Goal: Information Seeking & Learning: Check status

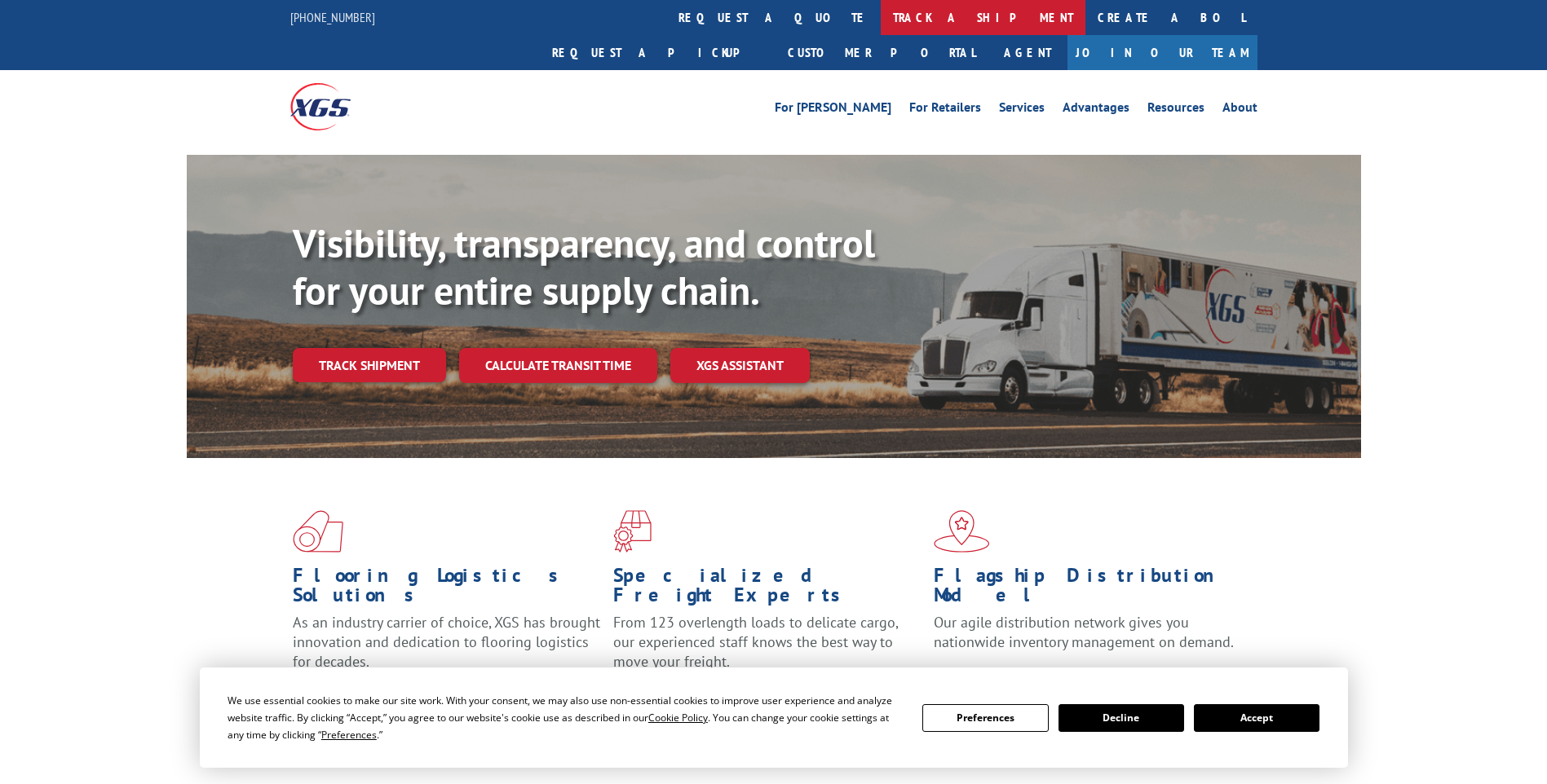
click at [880, 16] on link "track a shipment" at bounding box center [982, 17] width 205 height 35
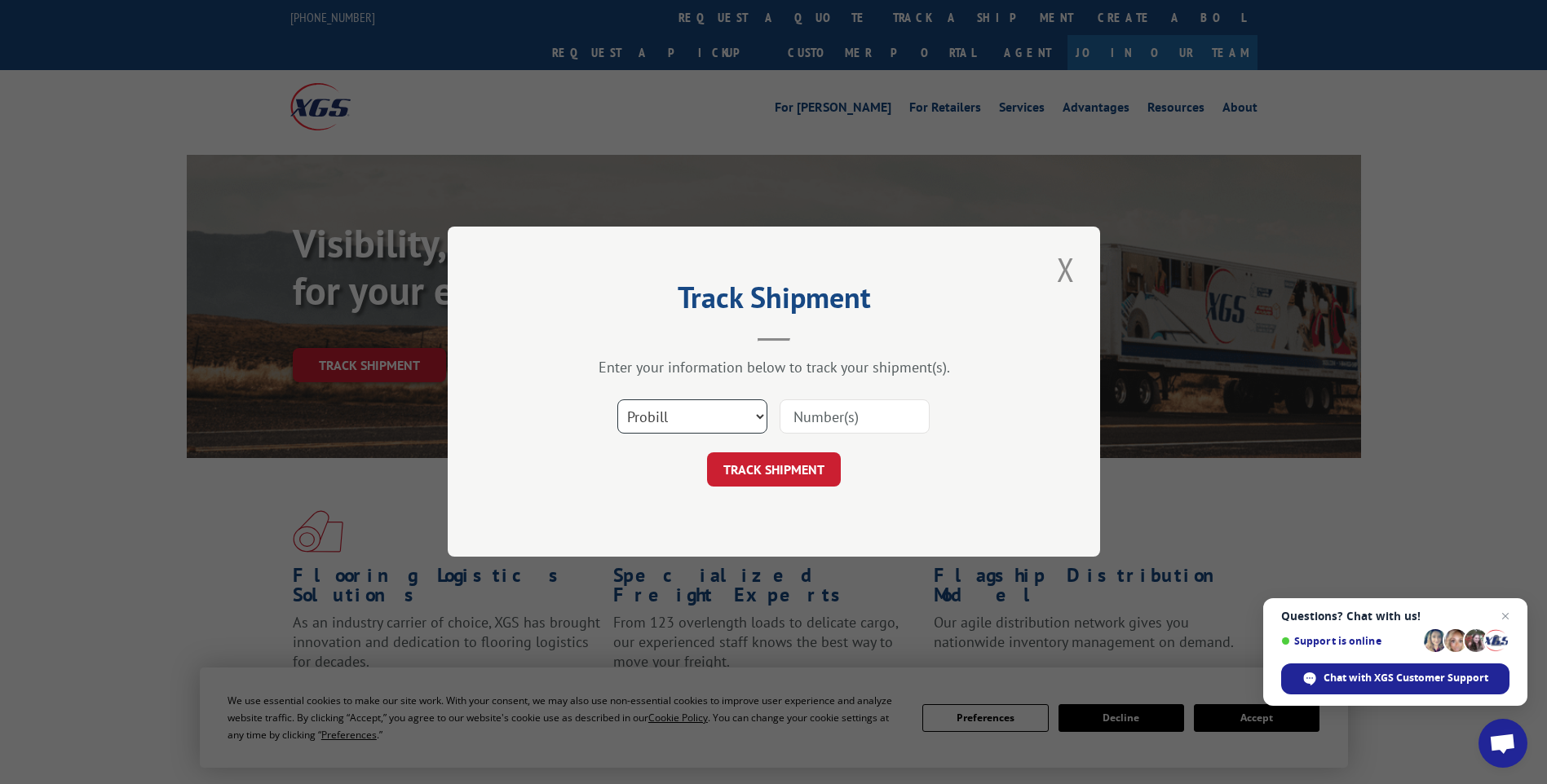
click at [760, 411] on select "Select category... Probill BOL PO" at bounding box center [692, 417] width 150 height 35
click at [811, 416] on input at bounding box center [853, 417] width 150 height 35
type input "17506129"
click at [799, 464] on button "TRACK SHIPMENT" at bounding box center [773, 470] width 134 height 35
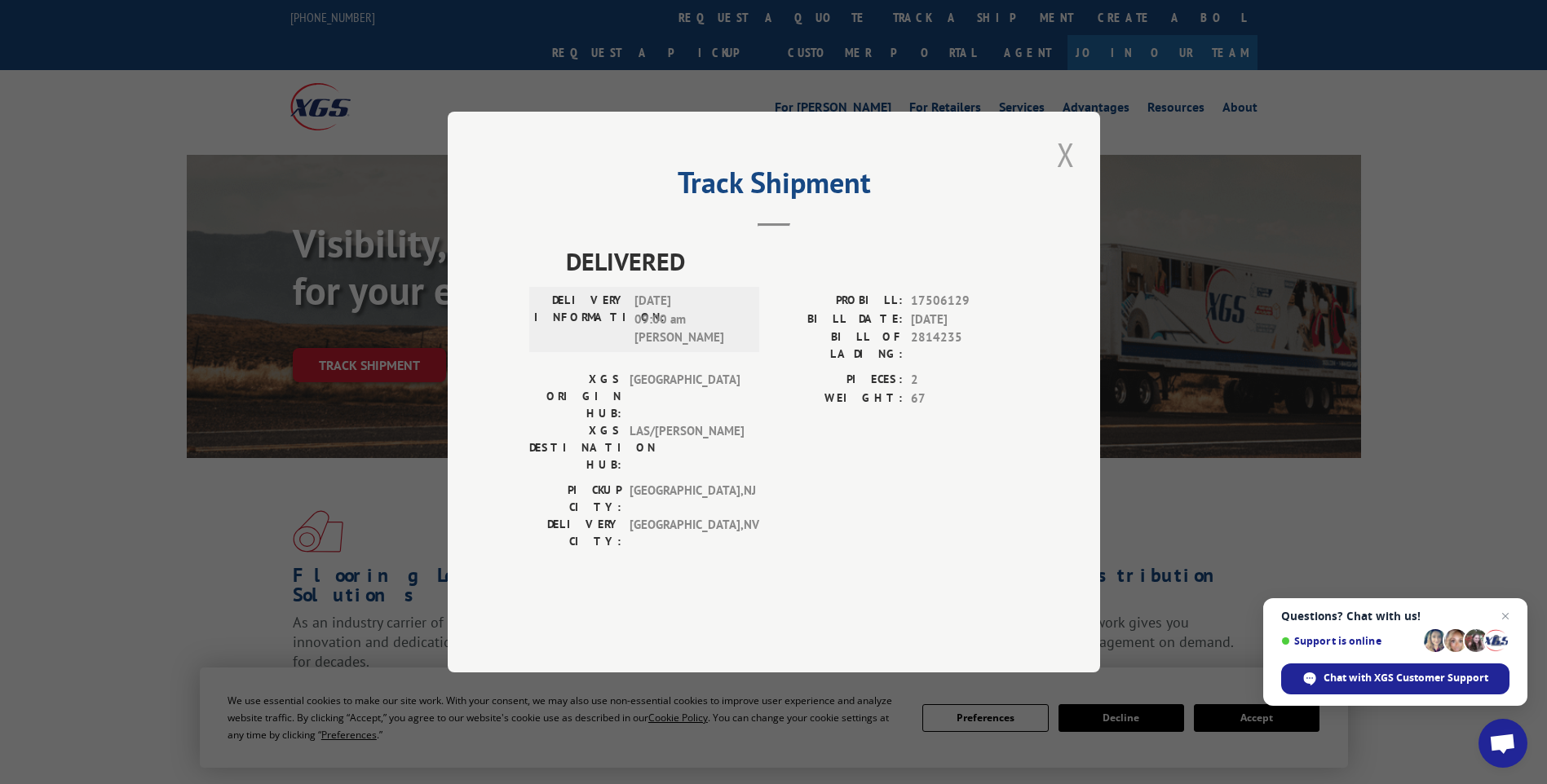
click at [1064, 177] on button "Close modal" at bounding box center [1065, 155] width 28 height 45
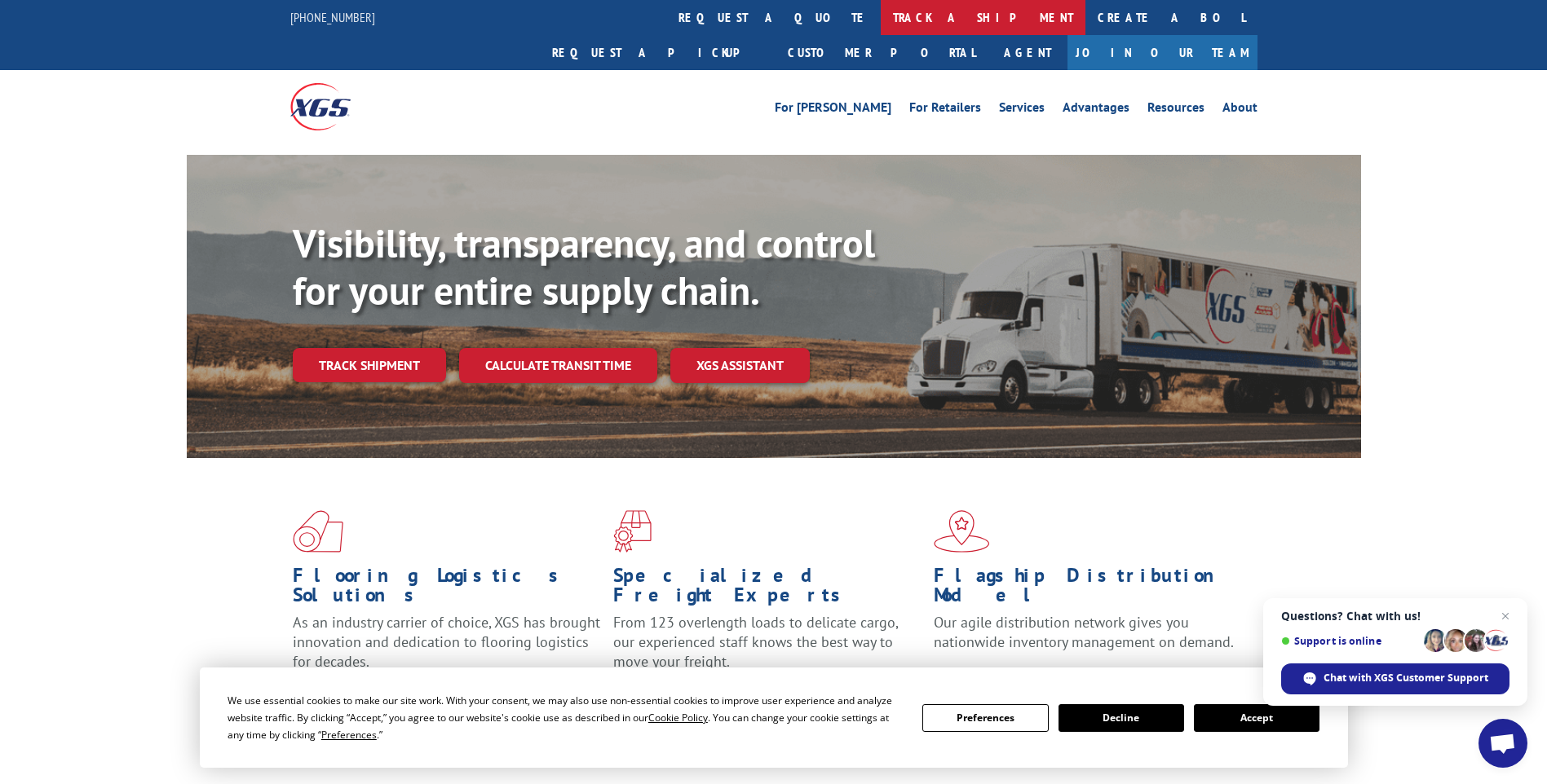
click at [880, 22] on link "track a shipment" at bounding box center [982, 17] width 205 height 35
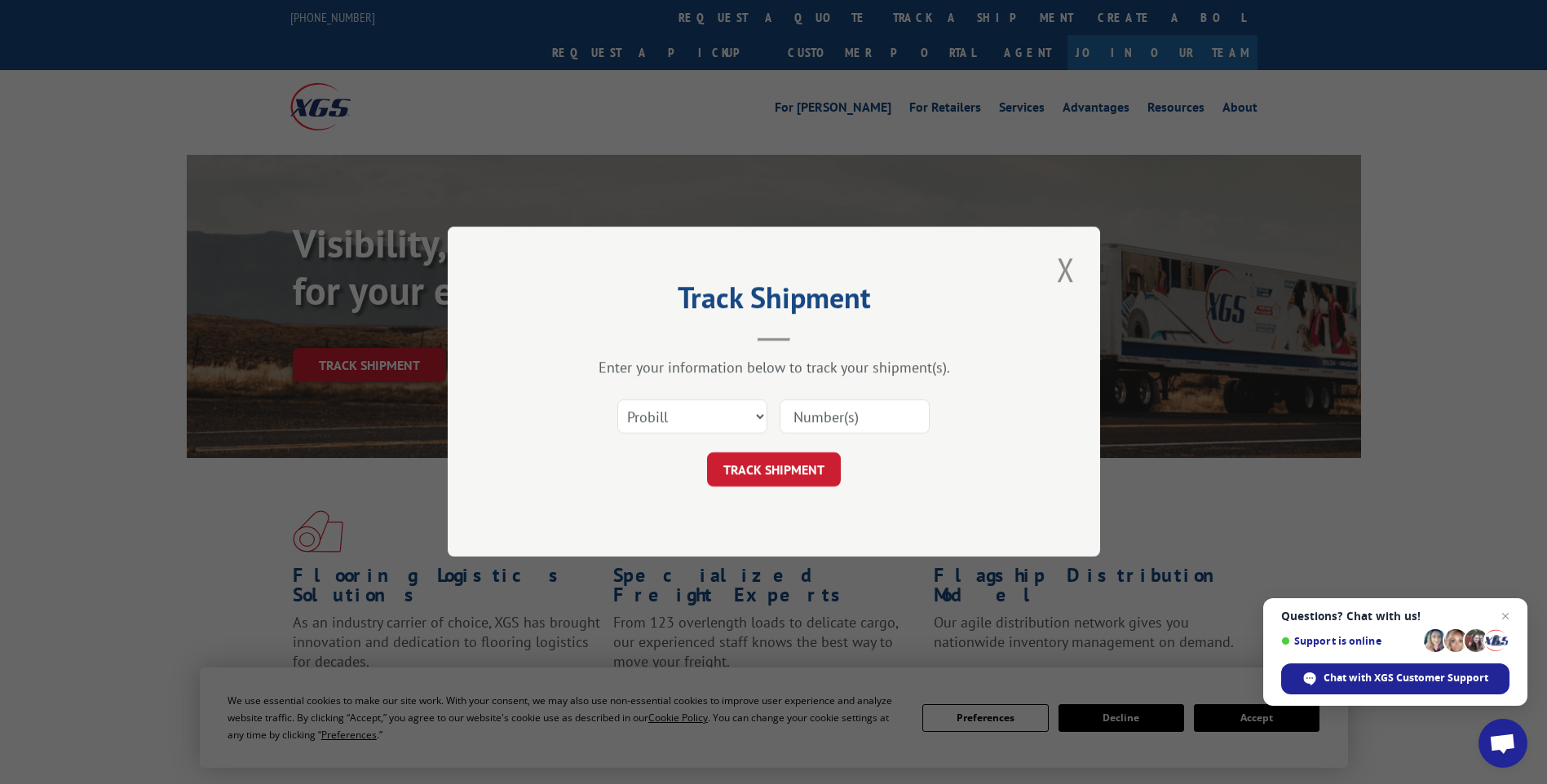
click at [829, 425] on input at bounding box center [853, 417] width 150 height 35
type input "17512670"
click at [816, 461] on button "TRACK SHIPMENT" at bounding box center [773, 470] width 134 height 35
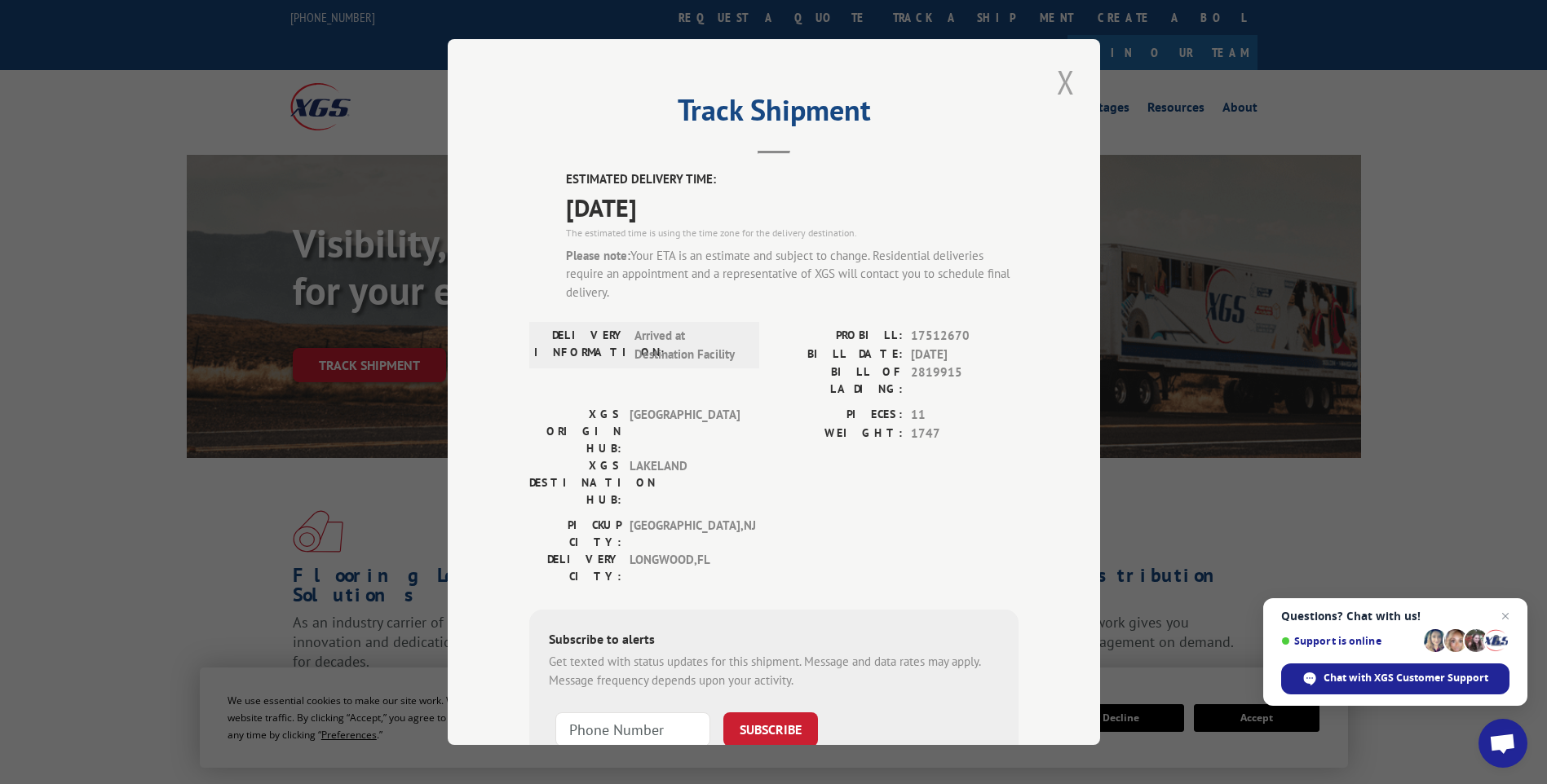
click at [1061, 84] on button "Close modal" at bounding box center [1065, 82] width 28 height 45
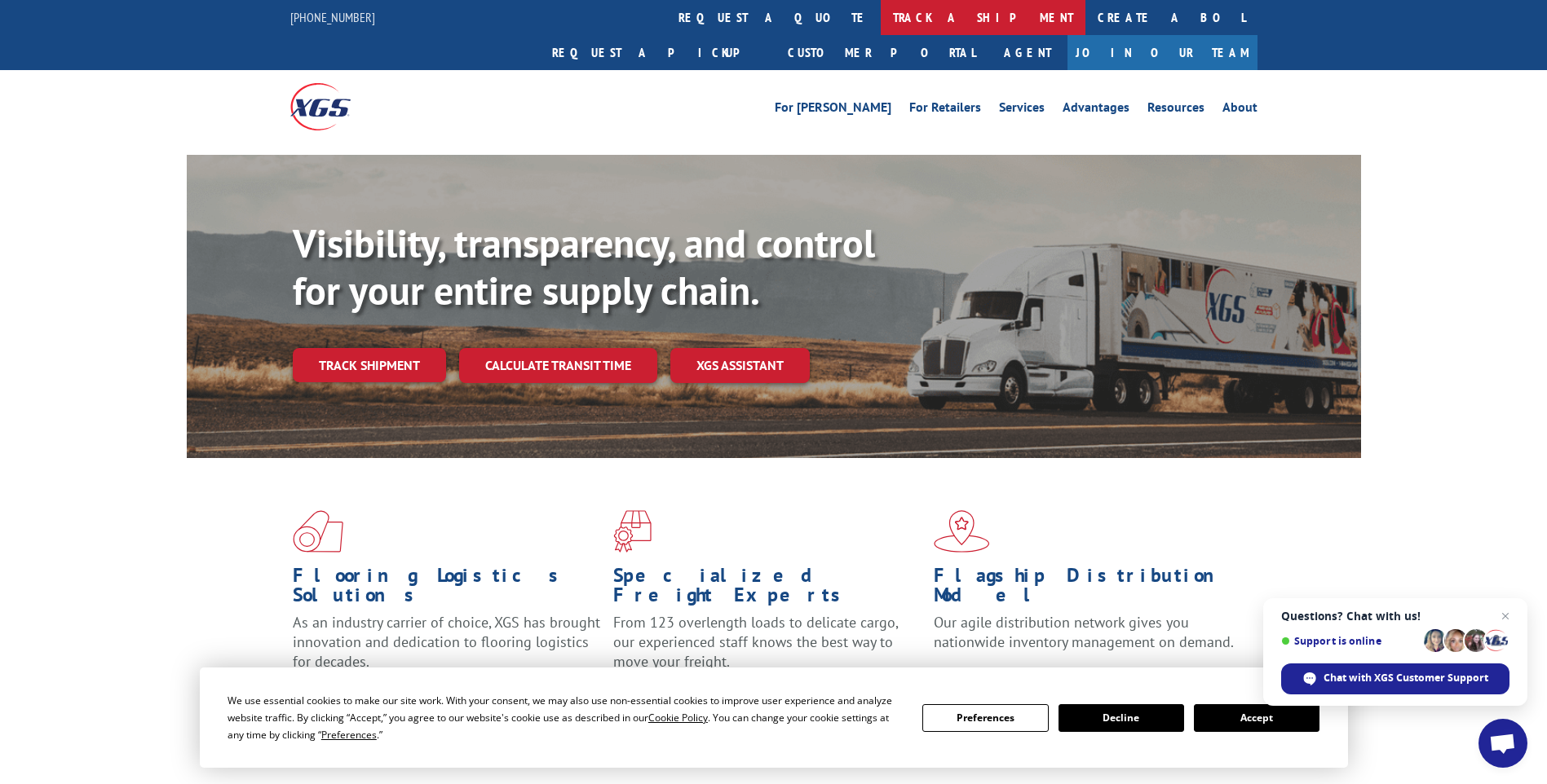
click at [880, 16] on link "track a shipment" at bounding box center [982, 17] width 205 height 35
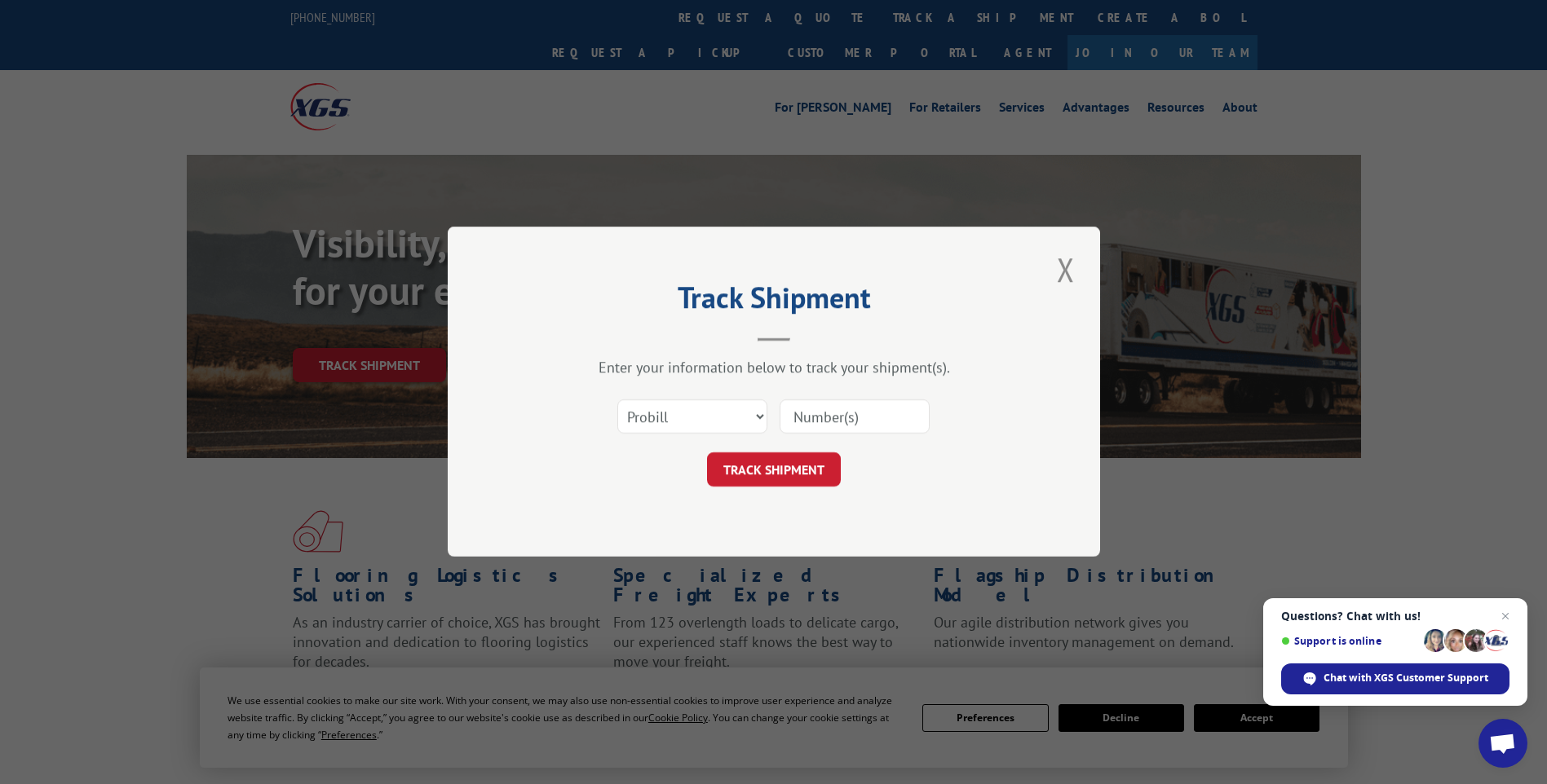
click at [797, 404] on input at bounding box center [853, 417] width 150 height 35
type input "17490640"
click at [757, 464] on button "TRACK SHIPMENT" at bounding box center [773, 470] width 134 height 35
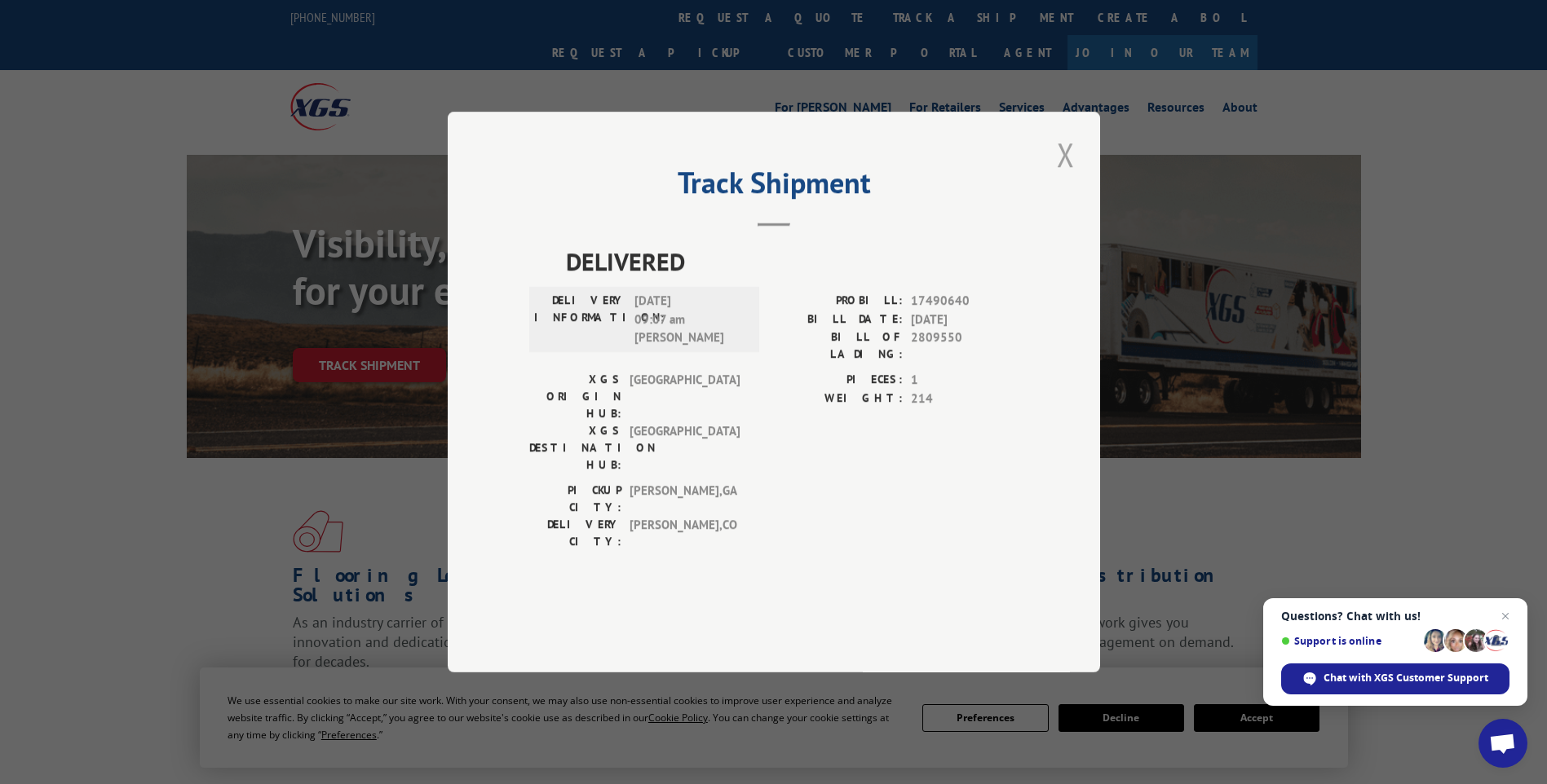
click at [1070, 177] on button "Close modal" at bounding box center [1065, 155] width 28 height 45
